Goal: Navigation & Orientation: Find specific page/section

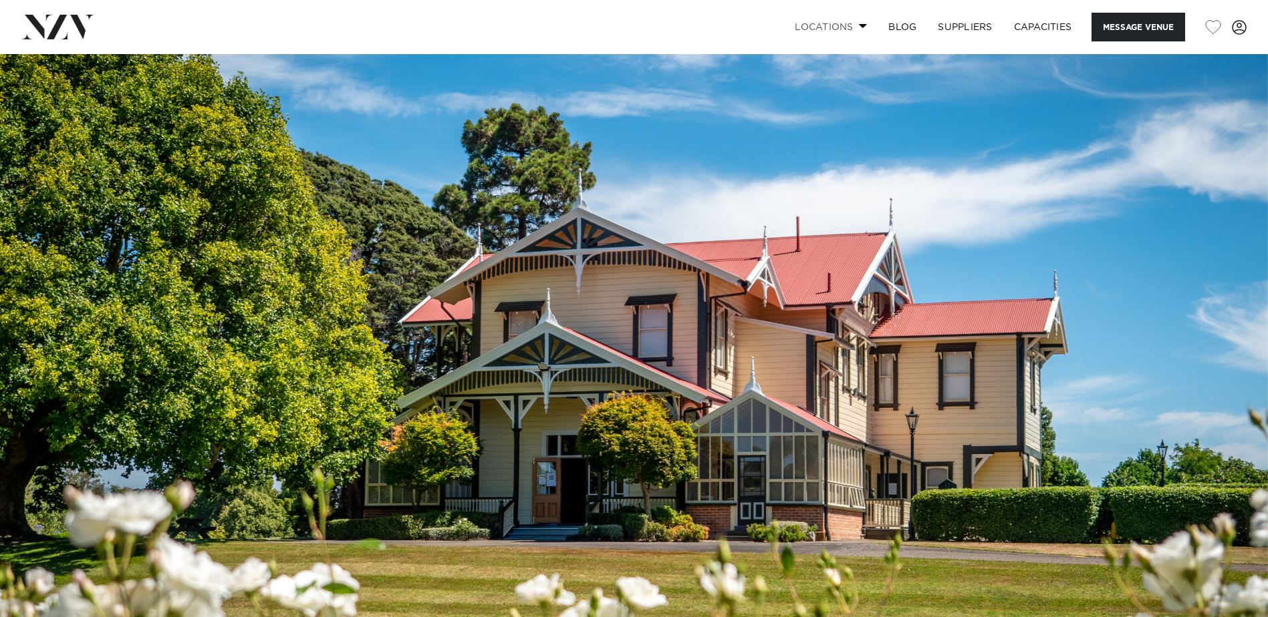
click at [859, 25] on span at bounding box center [863, 25] width 9 height 5
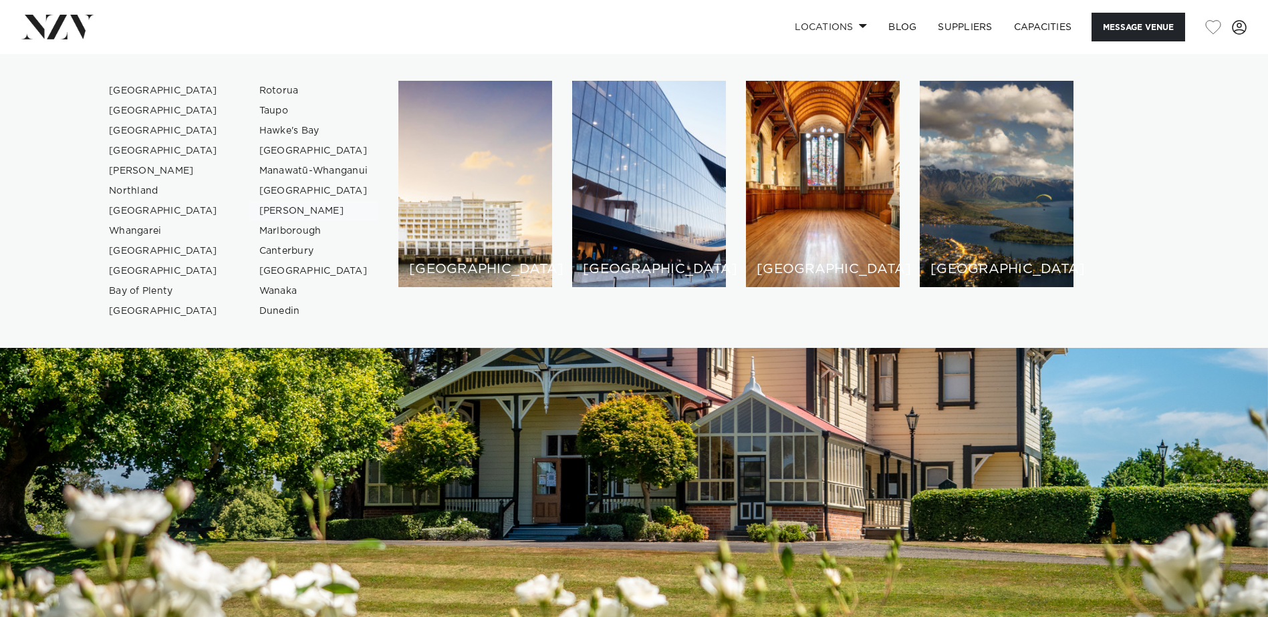
click at [271, 211] on link "[PERSON_NAME]" at bounding box center [314, 211] width 130 height 20
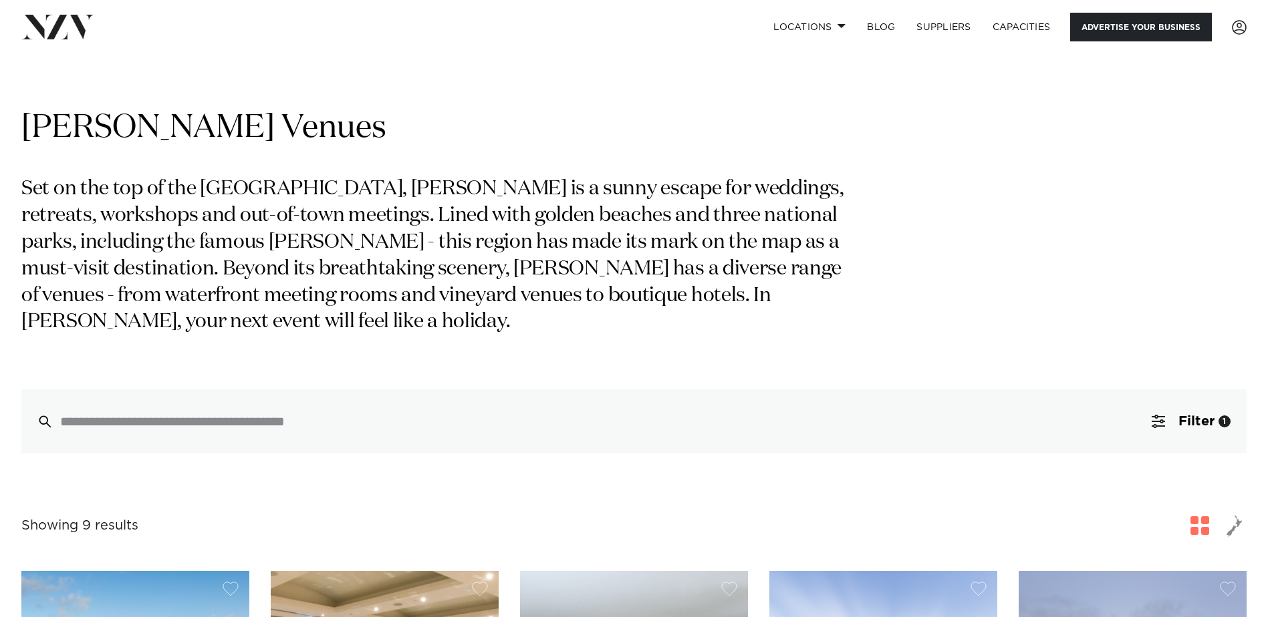
click at [1141, 35] on link "Advertise your business" at bounding box center [1141, 27] width 142 height 29
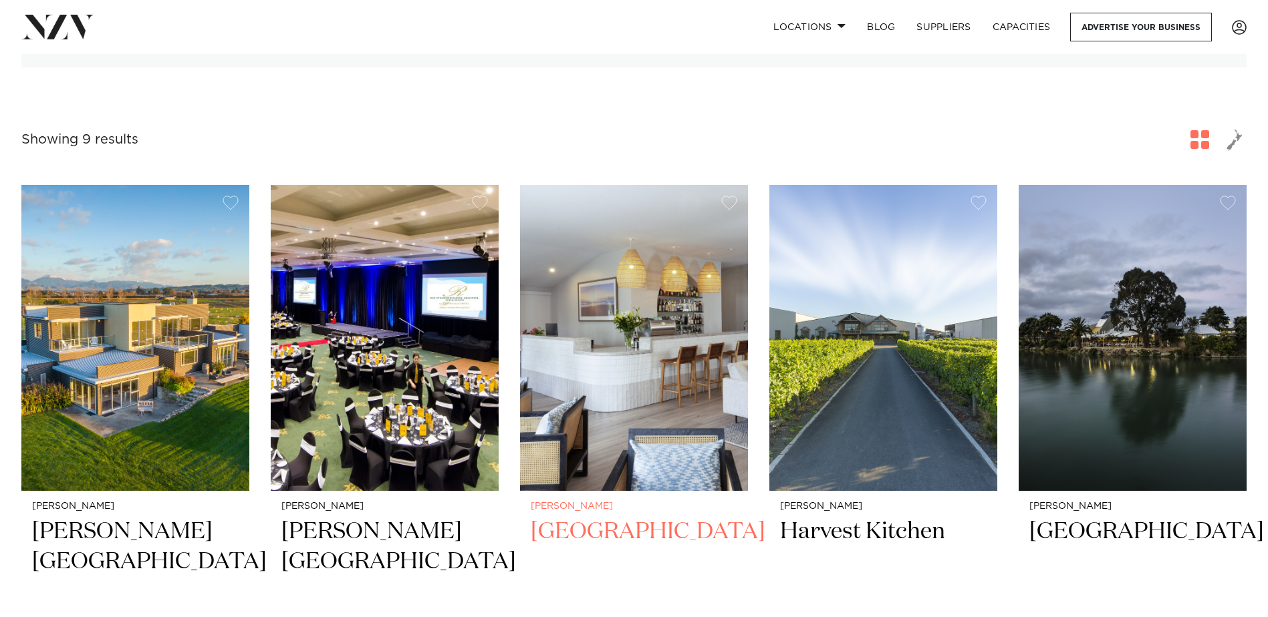
scroll to position [446, 0]
